Goal: Task Accomplishment & Management: Use online tool/utility

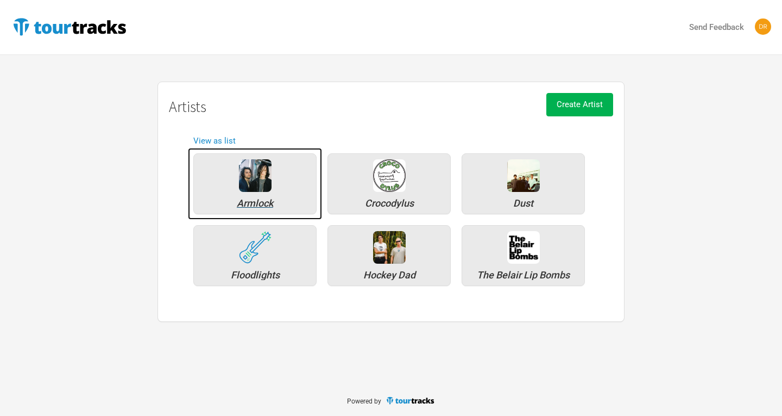
click at [257, 204] on div "Armlock" at bounding box center [254, 203] width 111 height 10
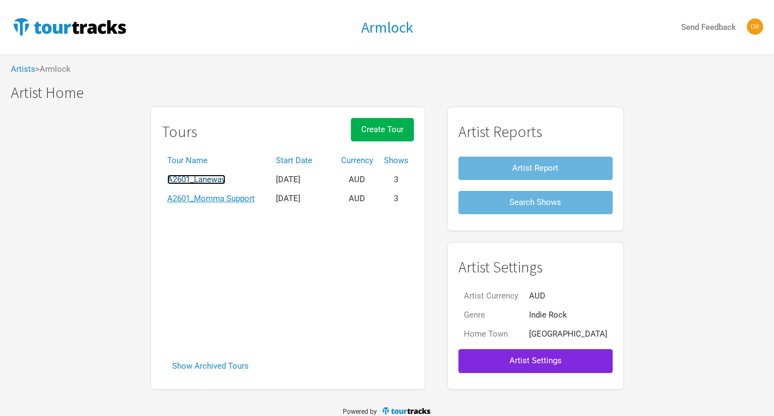
click at [225, 180] on link "A2601_Laneway" at bounding box center [196, 179] width 58 height 10
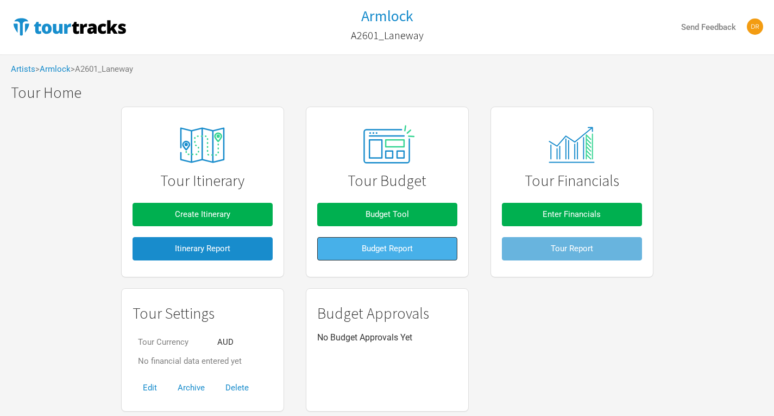
click at [383, 252] on span "Budget Report" at bounding box center [387, 248] width 51 height 10
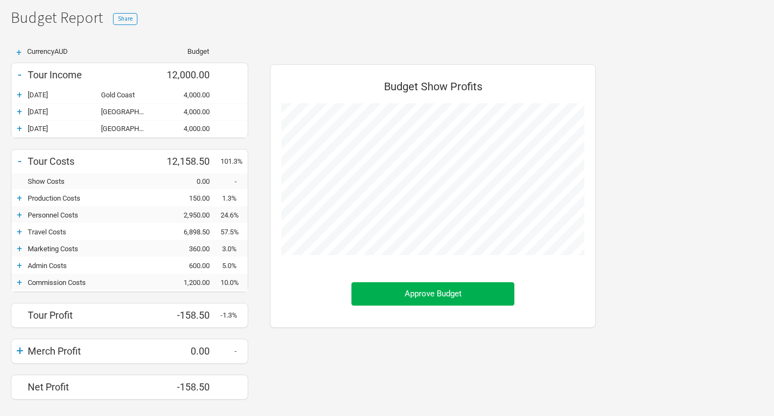
scroll to position [76, 0]
click at [14, 197] on div "+" at bounding box center [19, 196] width 16 height 11
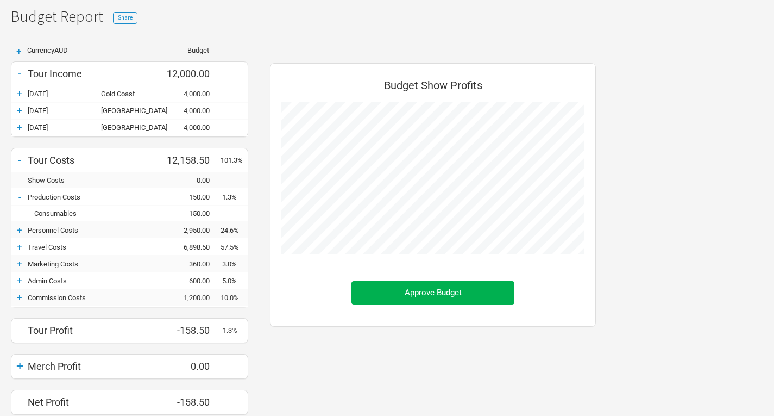
click at [18, 228] on div "+" at bounding box center [19, 229] width 16 height 11
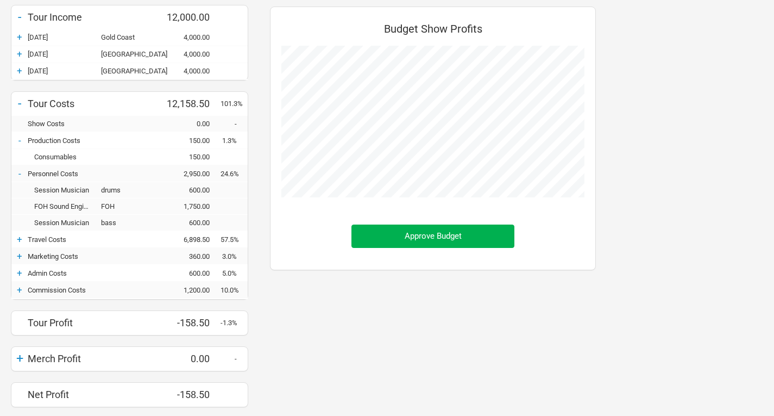
scroll to position [133, 0]
click at [21, 239] on div "+" at bounding box center [19, 238] width 16 height 11
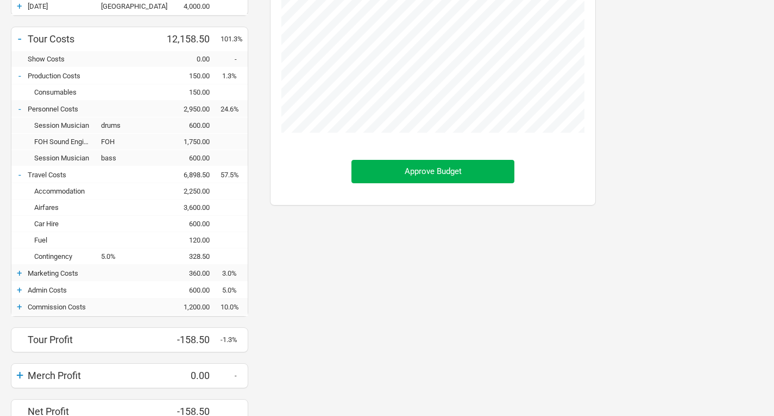
scroll to position [198, 0]
